Goal: Information Seeking & Learning: Check status

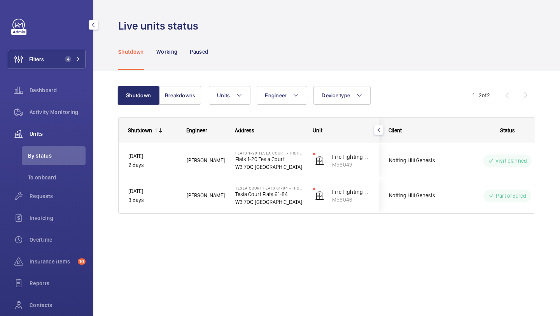
click at [67, 70] on div "Filters 4 Dashboard Activity Monitoring Units By status To onboard Requests Inv…" at bounding box center [47, 179] width 78 height 321
click at [66, 64] on button "Filters 4" at bounding box center [47, 59] width 78 height 19
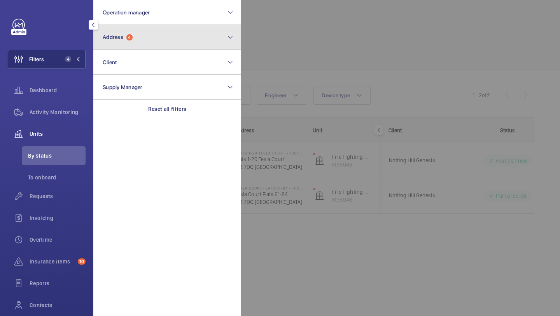
click at [132, 33] on button "Address 4" at bounding box center [167, 37] width 148 height 25
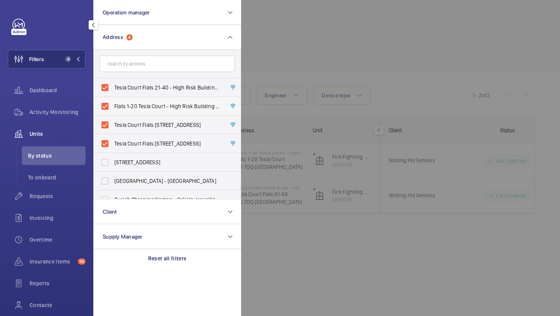
scroll to position [0, 0]
click at [137, 89] on span "Tesla Court Flats 21-40 - High Risk Building - [STREET_ADDRESS]" at bounding box center [167, 87] width 107 height 8
click at [113, 89] on input "Tesla Court Flats 21-40 - High Risk Building - [STREET_ADDRESS]" at bounding box center [105, 87] width 16 height 16
checkbox input "false"
click at [132, 103] on span "Flats 1-20 Tesla Court - High Risk Building - Flats [STREET_ADDRESS]" at bounding box center [167, 106] width 107 height 8
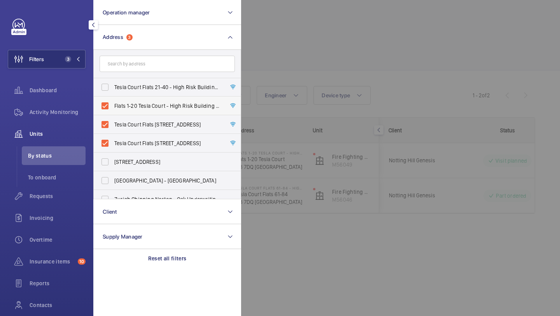
click at [113, 103] on input "Flats 1-20 Tesla Court - High Risk Building - Flats [STREET_ADDRESS]" at bounding box center [105, 106] width 16 height 16
checkbox input "false"
click at [130, 119] on label "Tesla Court Flats [STREET_ADDRESS]" at bounding box center [161, 124] width 135 height 19
click at [113, 119] on input "Tesla Court Flats [STREET_ADDRESS]" at bounding box center [105, 125] width 16 height 16
checkbox input "false"
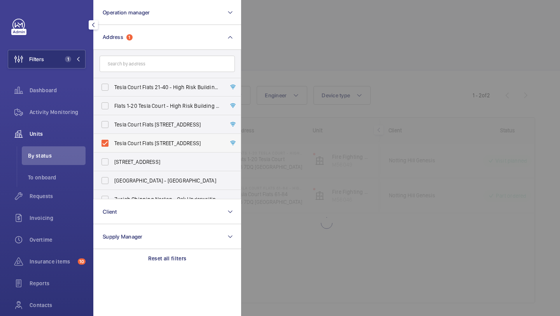
click at [124, 145] on span "Tesla Court Flats [STREET_ADDRESS]" at bounding box center [167, 143] width 107 height 8
click at [113, 145] on input "Tesla Court Flats [STREET_ADDRESS]" at bounding box center [105, 143] width 16 height 16
checkbox input "false"
click at [136, 67] on input "text" at bounding box center [167, 64] width 135 height 16
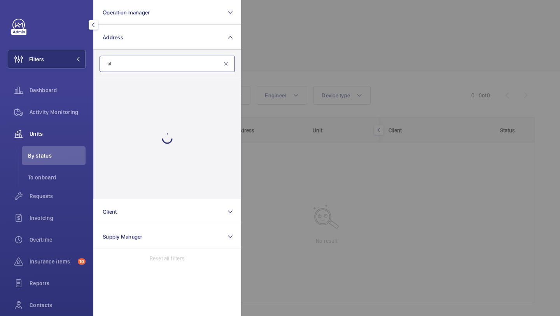
type input "a"
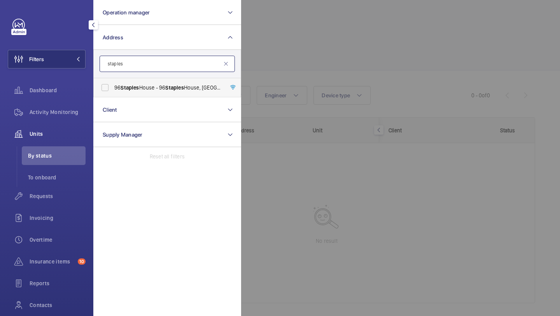
type input "staples"
click at [131, 80] on label "96 Staples House - [STREET_ADDRESS]" at bounding box center [161, 87] width 135 height 19
click at [113, 80] on input "96 Staples House - [STREET_ADDRESS]" at bounding box center [105, 88] width 16 height 16
checkbox input "true"
click at [333, 71] on div at bounding box center [521, 158] width 560 height 316
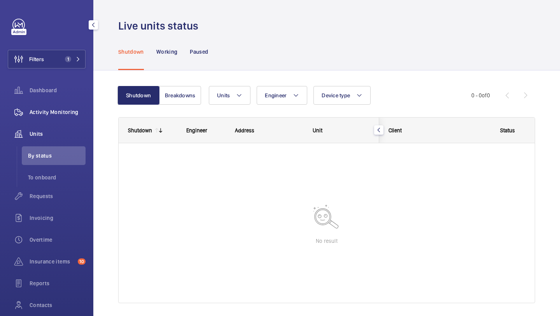
click at [57, 119] on div "Activity Monitoring" at bounding box center [47, 112] width 78 height 19
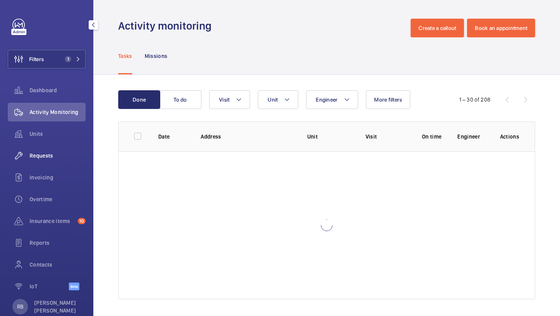
click at [54, 155] on span "Requests" at bounding box center [58, 156] width 56 height 8
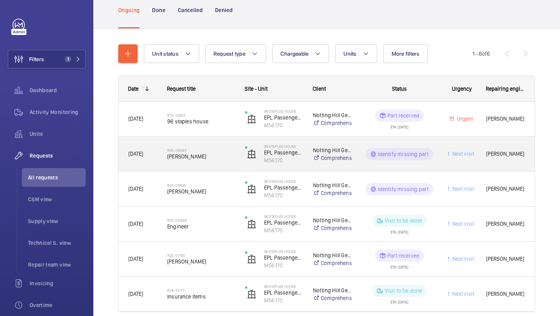
scroll to position [85, 0]
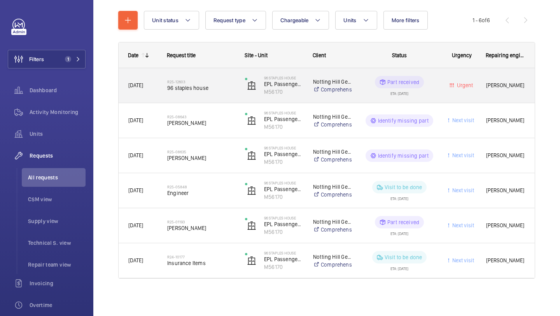
click at [224, 87] on span "96 staples house" at bounding box center [201, 88] width 68 height 8
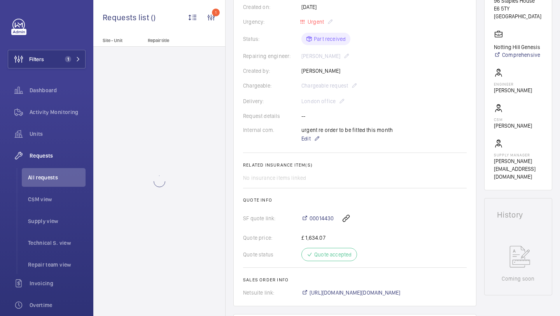
scroll to position [238, 0]
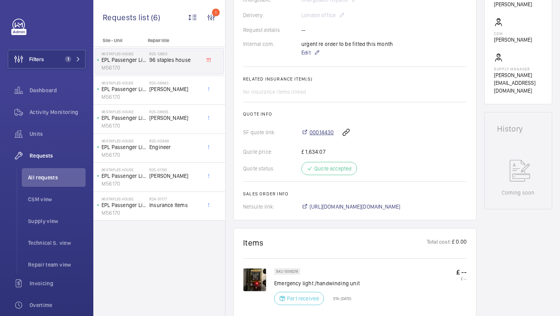
click at [324, 135] on span "00014430" at bounding box center [322, 132] width 24 height 8
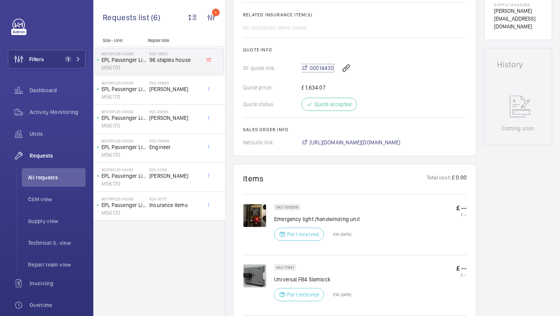
scroll to position [409, 0]
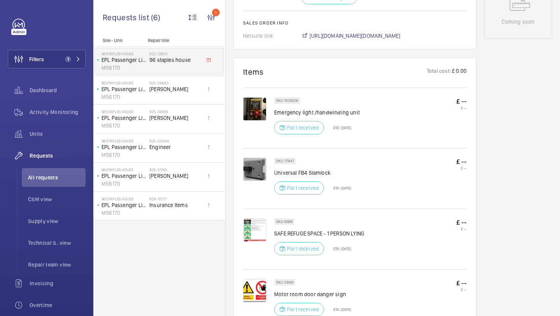
click at [254, 117] on img at bounding box center [254, 108] width 23 height 23
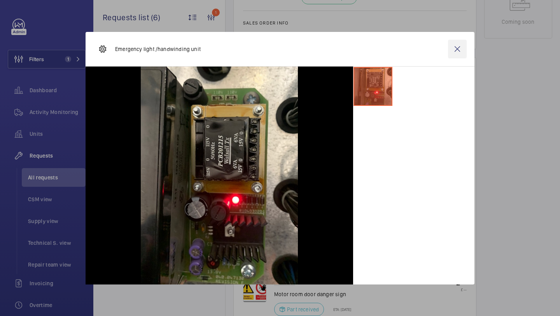
click at [458, 48] on wm-front-icon-button at bounding box center [457, 49] width 19 height 19
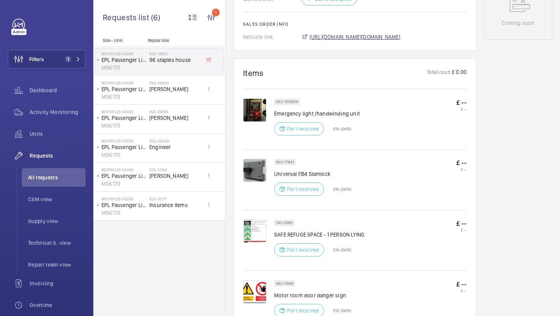
scroll to position [420, 0]
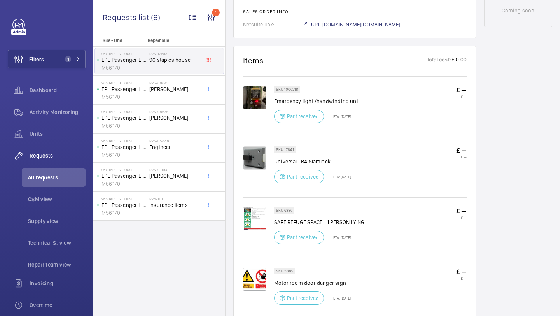
click at [265, 102] on img at bounding box center [254, 97] width 23 height 23
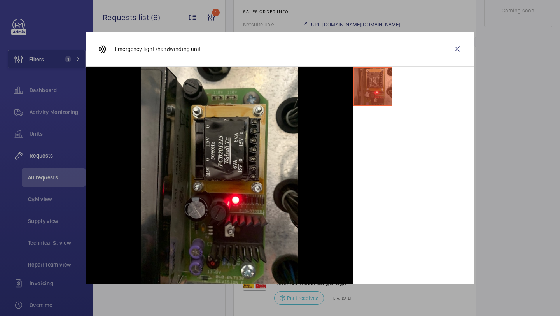
click at [464, 40] on wm-front-icon-button at bounding box center [457, 49] width 19 height 19
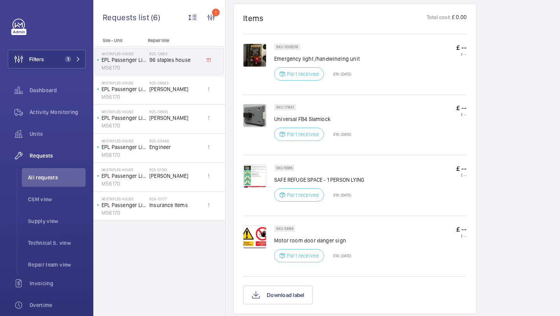
scroll to position [458, 0]
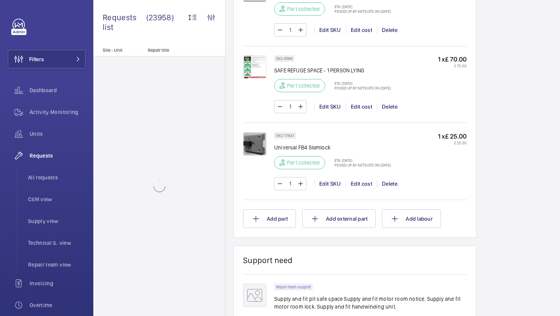
scroll to position [640, 0]
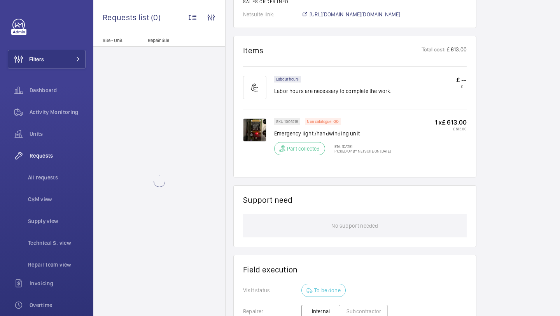
scroll to position [481, 0]
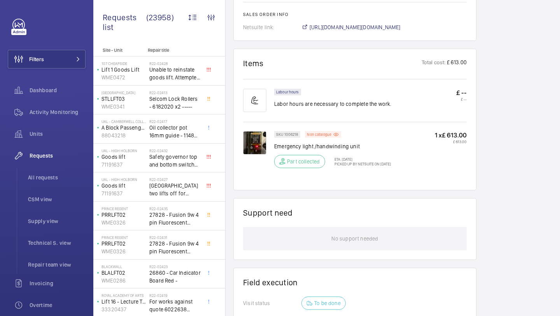
scroll to position [505, 0]
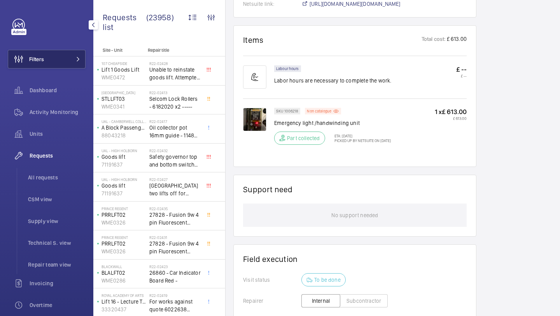
click at [71, 59] on span at bounding box center [75, 59] width 9 height 5
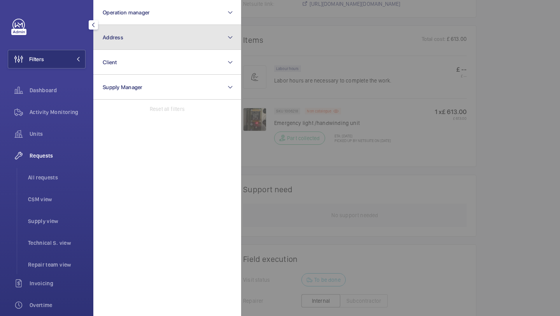
click at [122, 42] on button "Address" at bounding box center [167, 37] width 148 height 25
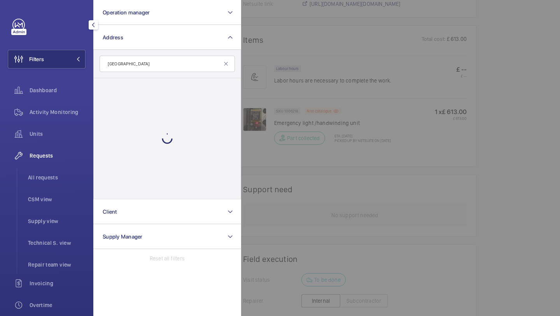
type input "cambridge house"
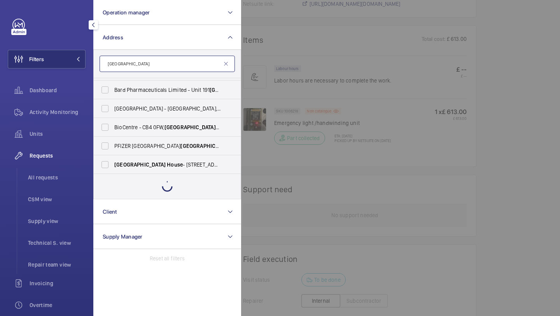
scroll to position [296, 0]
click at [167, 165] on span "House" at bounding box center [175, 165] width 16 height 6
click at [113, 165] on input "Cambridge House - 16 Wellesley Rd, CROYDON CR0" at bounding box center [105, 166] width 16 height 16
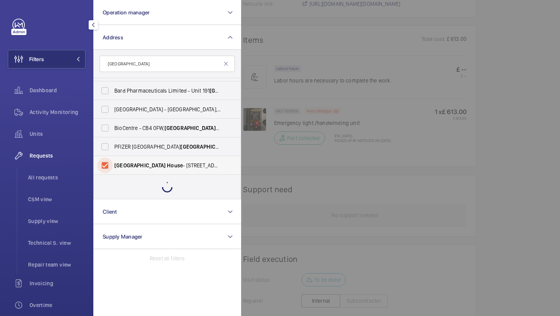
checkbox input "true"
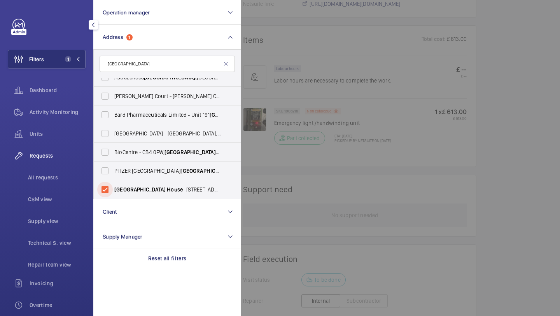
scroll to position [272, 0]
click at [380, 54] on div at bounding box center [521, 158] width 560 height 316
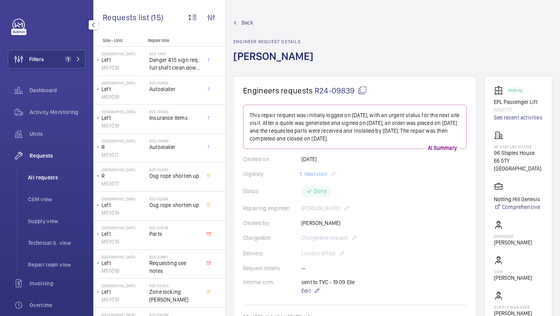
click at [53, 173] on li "All requests" at bounding box center [54, 177] width 64 height 19
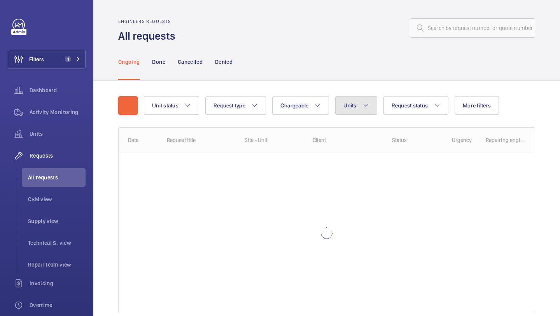
click at [348, 105] on span "Units" at bounding box center [349, 105] width 13 height 6
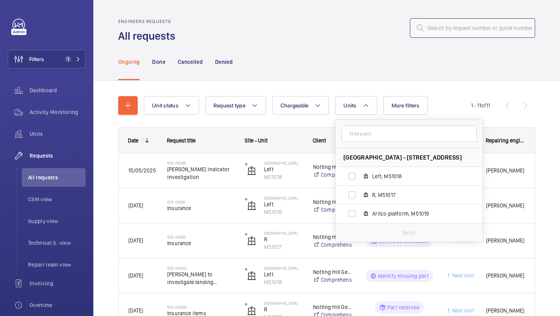
click at [439, 26] on input "text" at bounding box center [472, 27] width 125 height 19
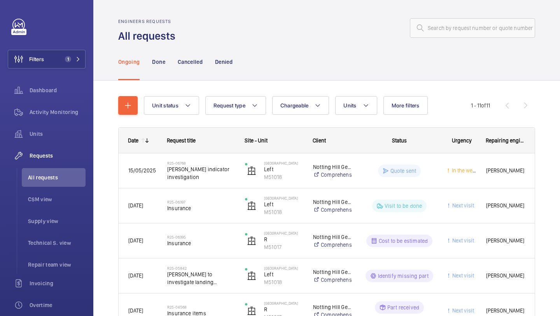
click at [453, 17] on wm-front-admin-header "Engineers requests All requests" at bounding box center [326, 21] width 467 height 43
click at [455, 25] on input "text" at bounding box center [472, 27] width 125 height 19
paste input "R25-04568"
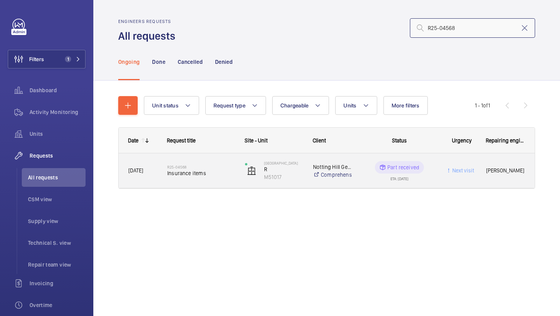
type input "R25-04568"
click at [211, 178] on div "R25-04568 Insurance items" at bounding box center [201, 170] width 68 height 23
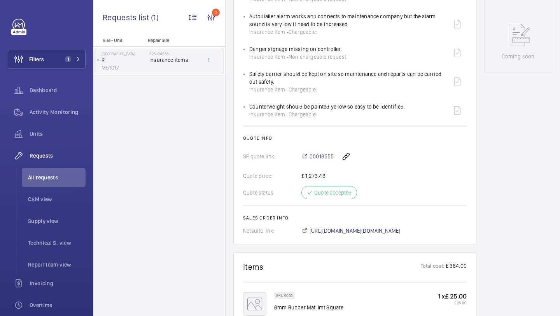
scroll to position [368, 0]
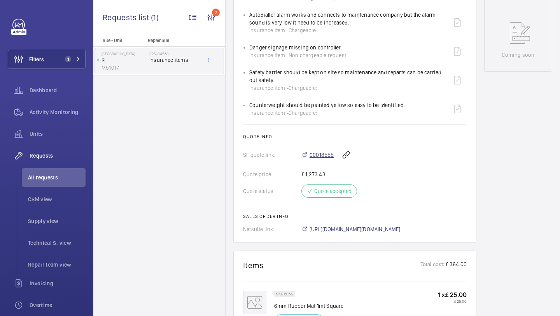
click at [320, 159] on span "00018555" at bounding box center [322, 155] width 24 height 8
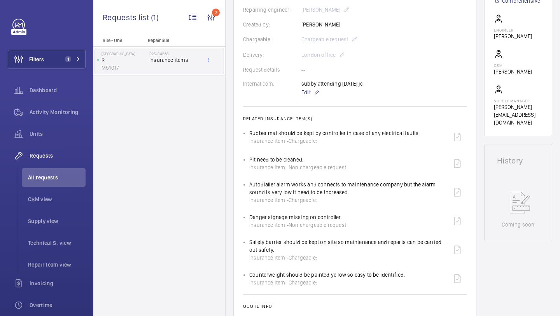
scroll to position [198, 0]
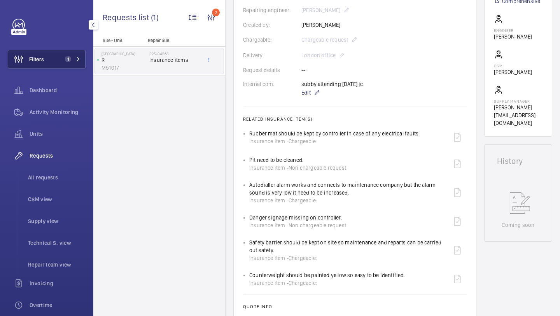
click at [63, 58] on span "1" at bounding box center [66, 59] width 9 height 6
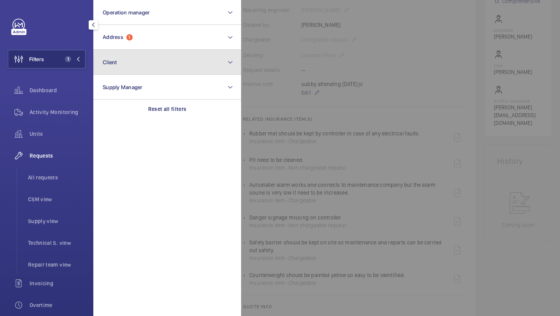
click at [130, 50] on button "Client" at bounding box center [167, 62] width 148 height 25
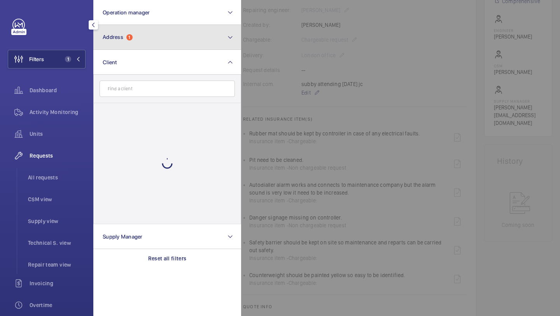
click at [140, 37] on button "Address 1" at bounding box center [167, 37] width 148 height 25
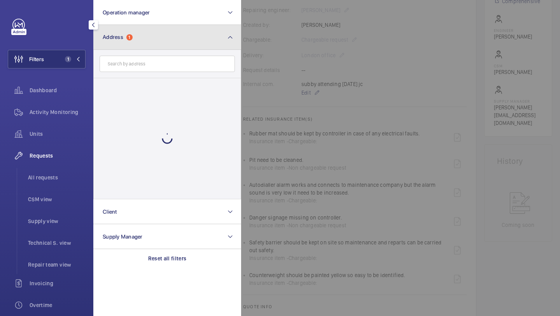
click at [149, 46] on button "Address 1" at bounding box center [167, 37] width 148 height 25
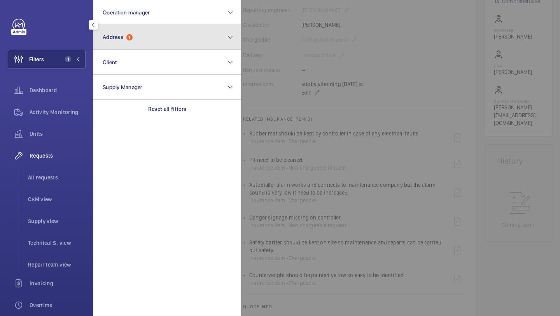
click at [159, 34] on button "Address 1" at bounding box center [167, 37] width 148 height 25
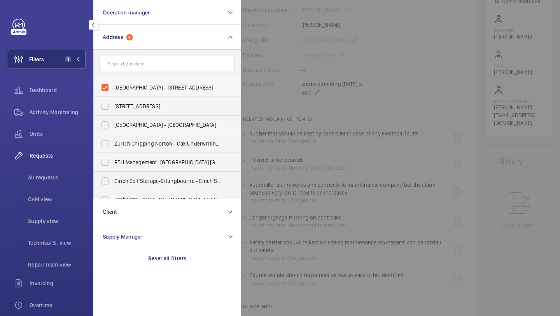
click at [186, 94] on label "Cambridge House - 16 Wellesley Rd, CROYDON CR0" at bounding box center [161, 87] width 135 height 19
click at [113, 94] on input "Cambridge House - 16 Wellesley Rd, CROYDON CR0" at bounding box center [105, 88] width 16 height 16
checkbox input "false"
click at [296, 69] on div at bounding box center [521, 158] width 560 height 316
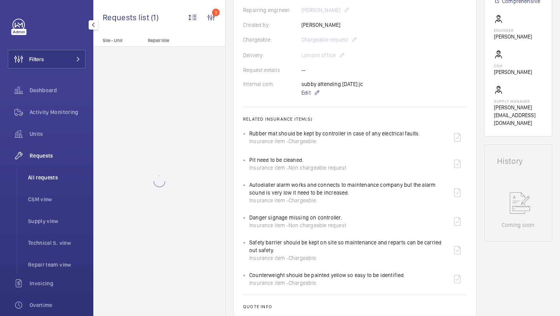
click at [69, 169] on li "All requests" at bounding box center [54, 177] width 64 height 19
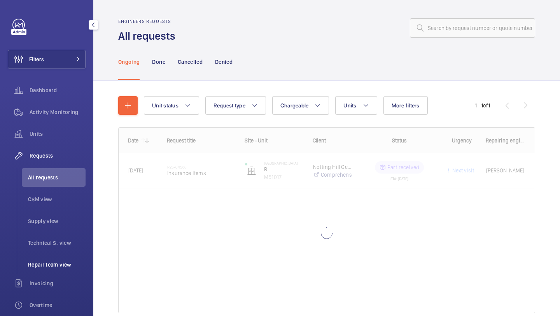
click at [46, 260] on li "Repair team view" at bounding box center [54, 264] width 64 height 19
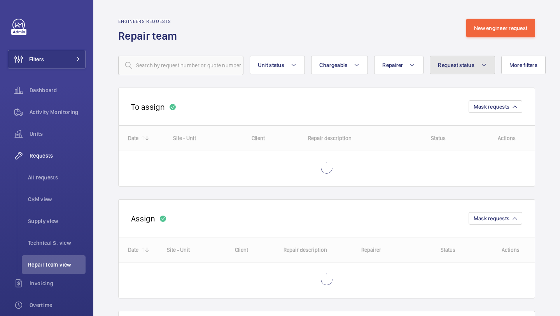
click at [454, 60] on button "Request status" at bounding box center [462, 65] width 65 height 19
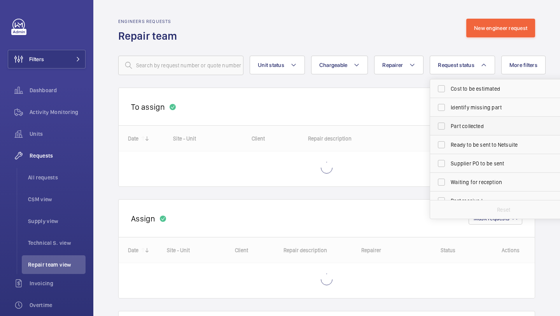
scroll to position [83, 0]
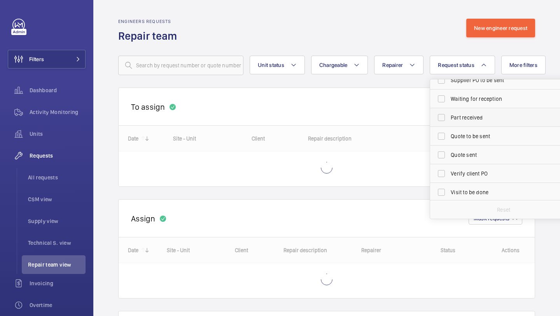
click at [461, 122] on label "Part received" at bounding box center [497, 117] width 135 height 19
click at [449, 122] on input "Part received" at bounding box center [442, 118] width 16 height 16
checkbox input "true"
click at [461, 177] on label "Visit to be done" at bounding box center [497, 172] width 135 height 19
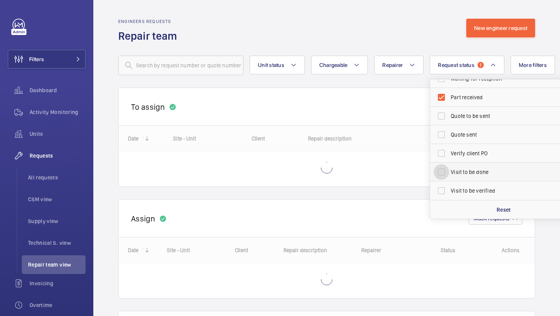
click at [449, 177] on input "Visit to be done" at bounding box center [442, 172] width 16 height 16
checkbox input "true"
click at [429, 37] on div "Engineers requests Repair team New engineer request" at bounding box center [326, 31] width 417 height 25
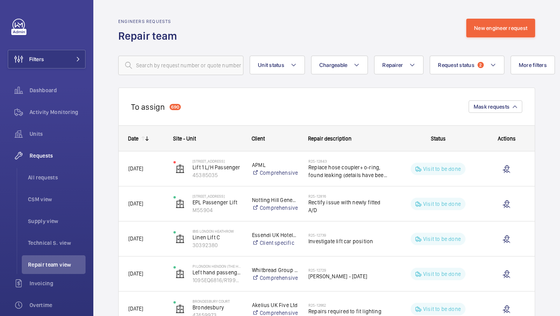
click at [335, 53] on wm-front-routed-filters "Unit status Chargeable Repairer Request status 2 More filters Device type Reset…" at bounding box center [326, 59] width 417 height 32
click at [336, 72] on button "Chargeable" at bounding box center [339, 65] width 57 height 19
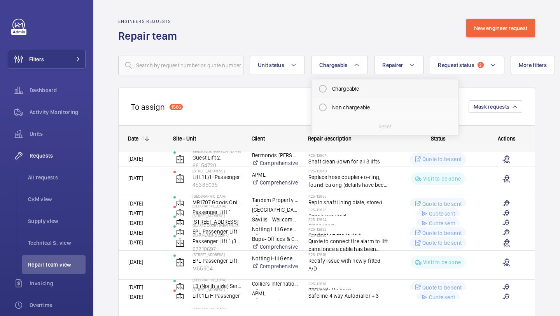
click at [340, 85] on mat-radio-button "Chargeable" at bounding box center [385, 89] width 140 height 16
radio input "true"
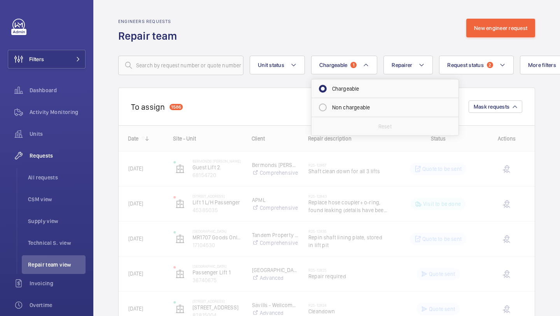
click at [345, 44] on wm-front-routed-filters "Unit status Chargeable 1 Chargeable Non chargeable Reset Repairer Request statu…" at bounding box center [326, 59] width 417 height 32
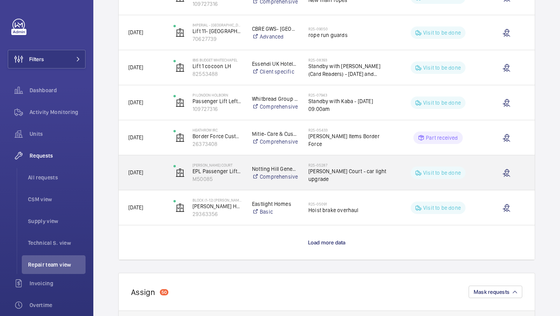
scroll to position [629, 0]
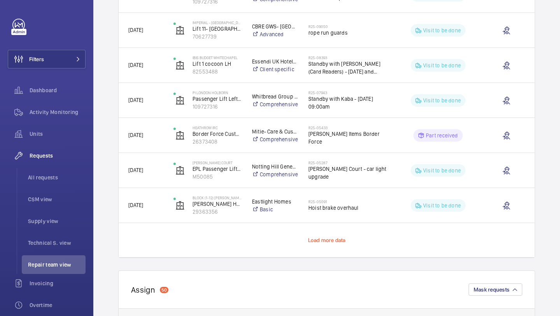
click at [326, 242] on span "Load more data" at bounding box center [327, 240] width 38 height 6
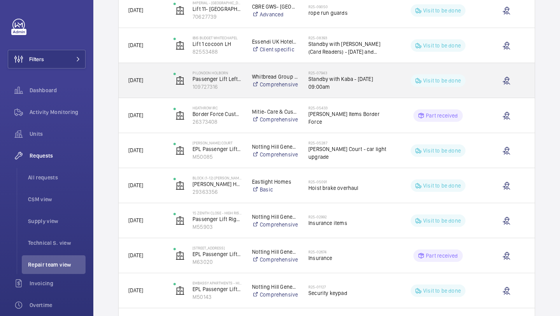
scroll to position [748, 0]
